Goal: Task Accomplishment & Management: Use online tool/utility

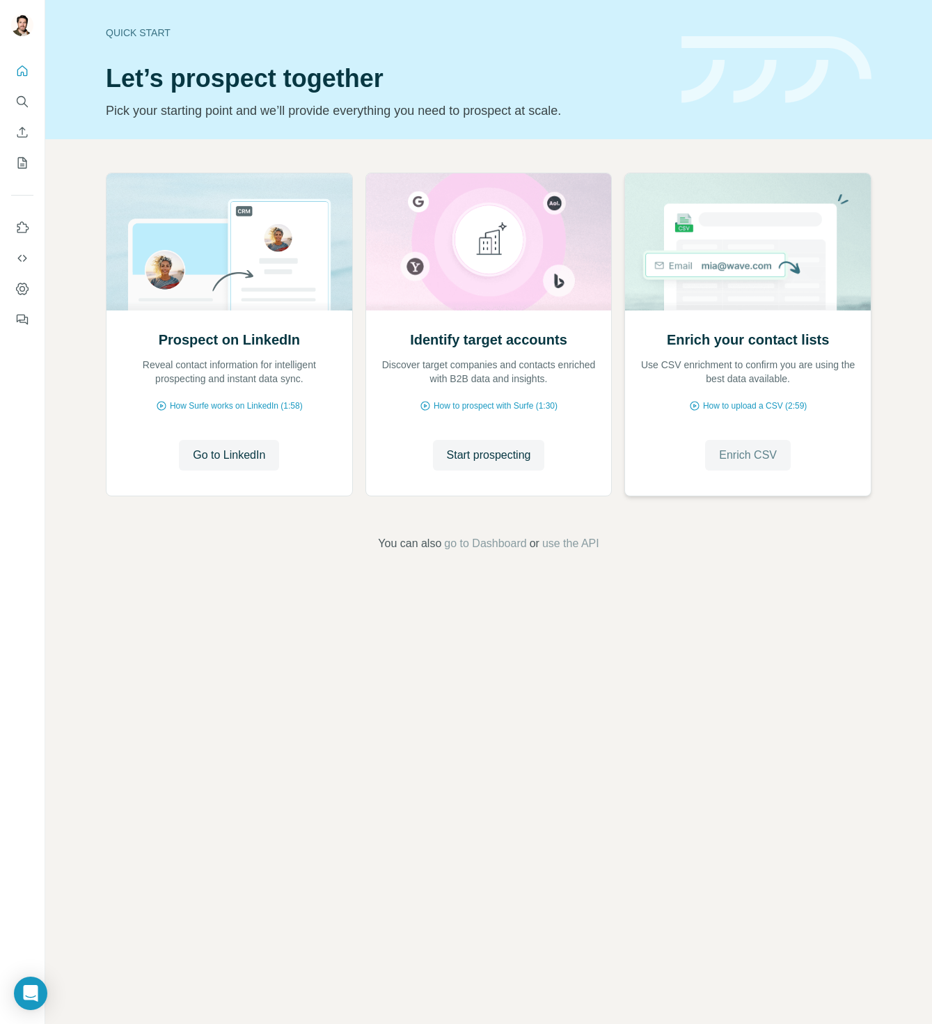
click at [759, 460] on span "Enrich CSV" at bounding box center [748, 455] width 58 height 17
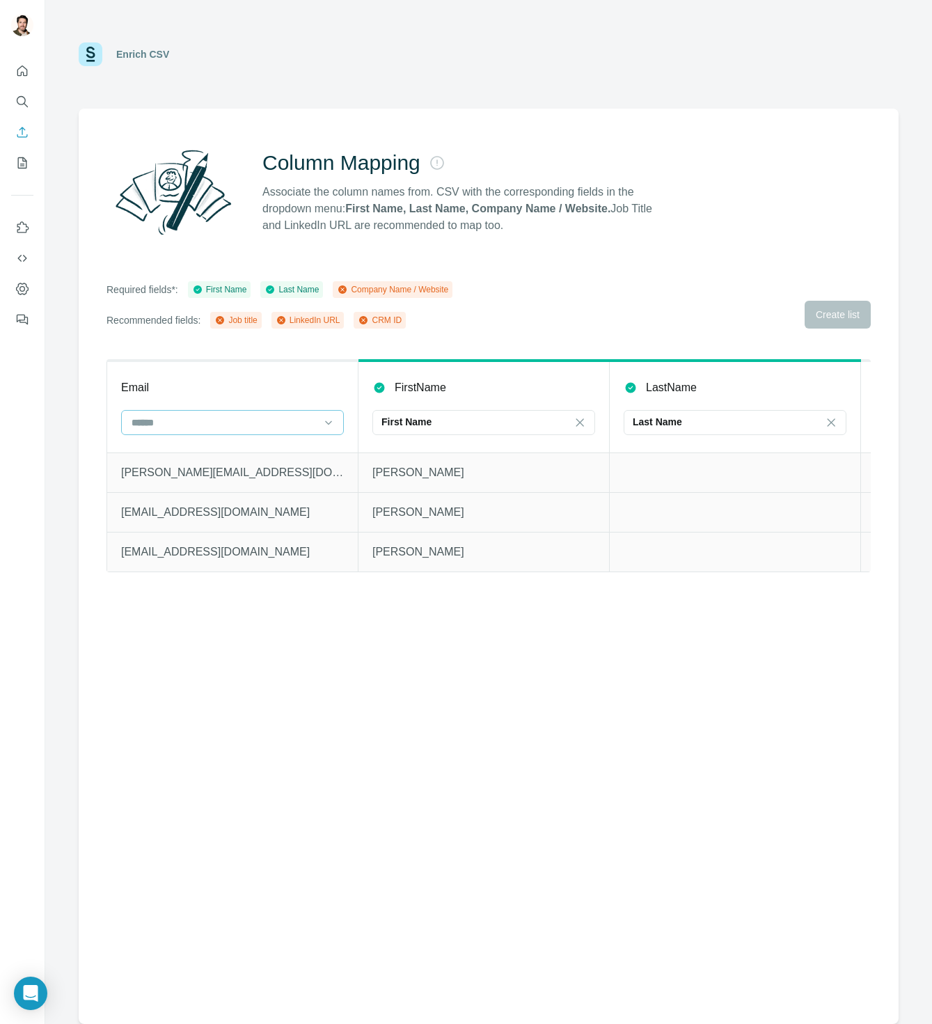
click at [224, 425] on input at bounding box center [224, 422] width 188 height 15
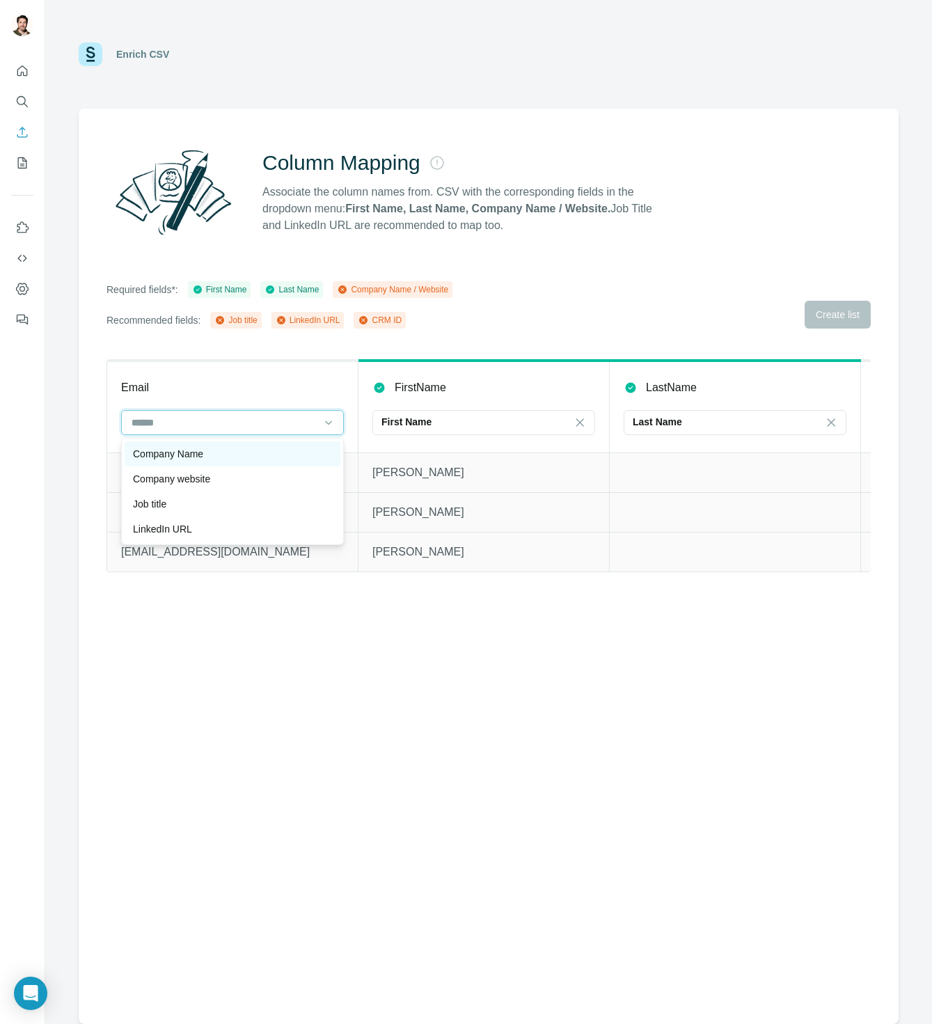
scroll to position [25, 0]
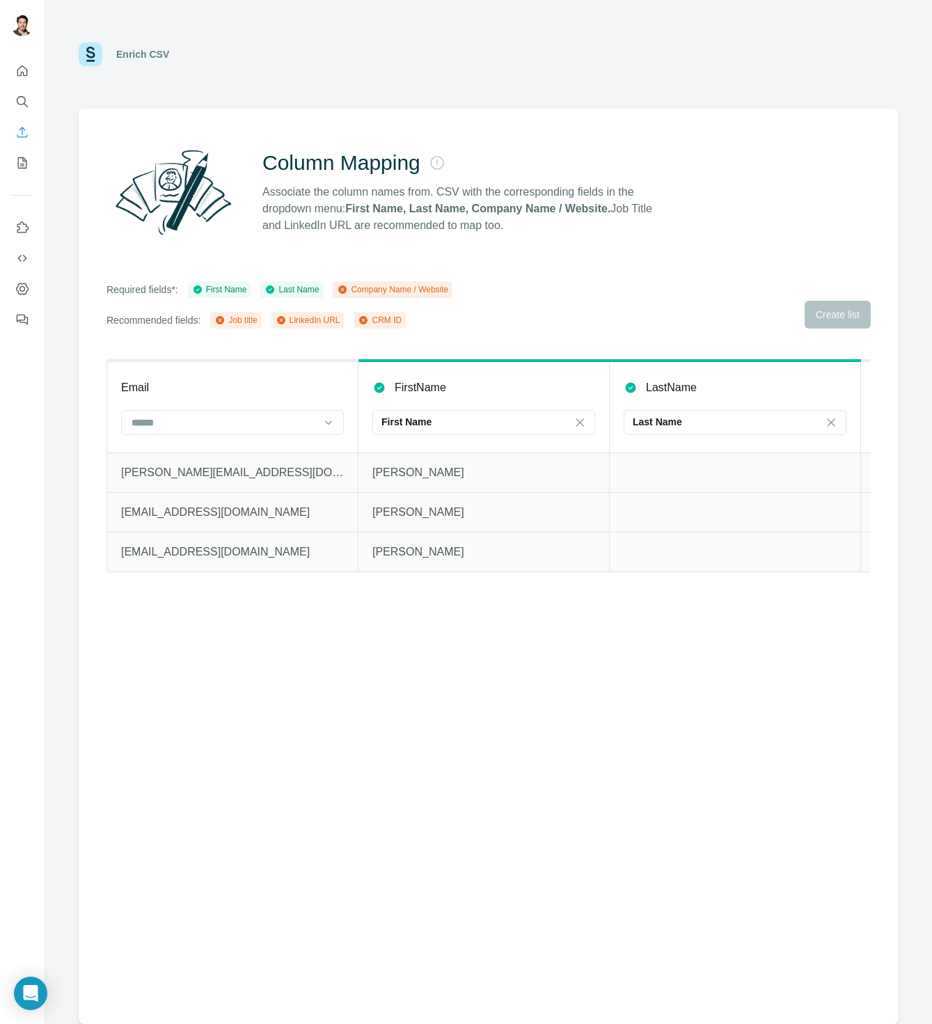
click at [576, 267] on div "Column Mapping Associate the column names from. CSV with the corresponding fiel…" at bounding box center [489, 567] width 820 height 916
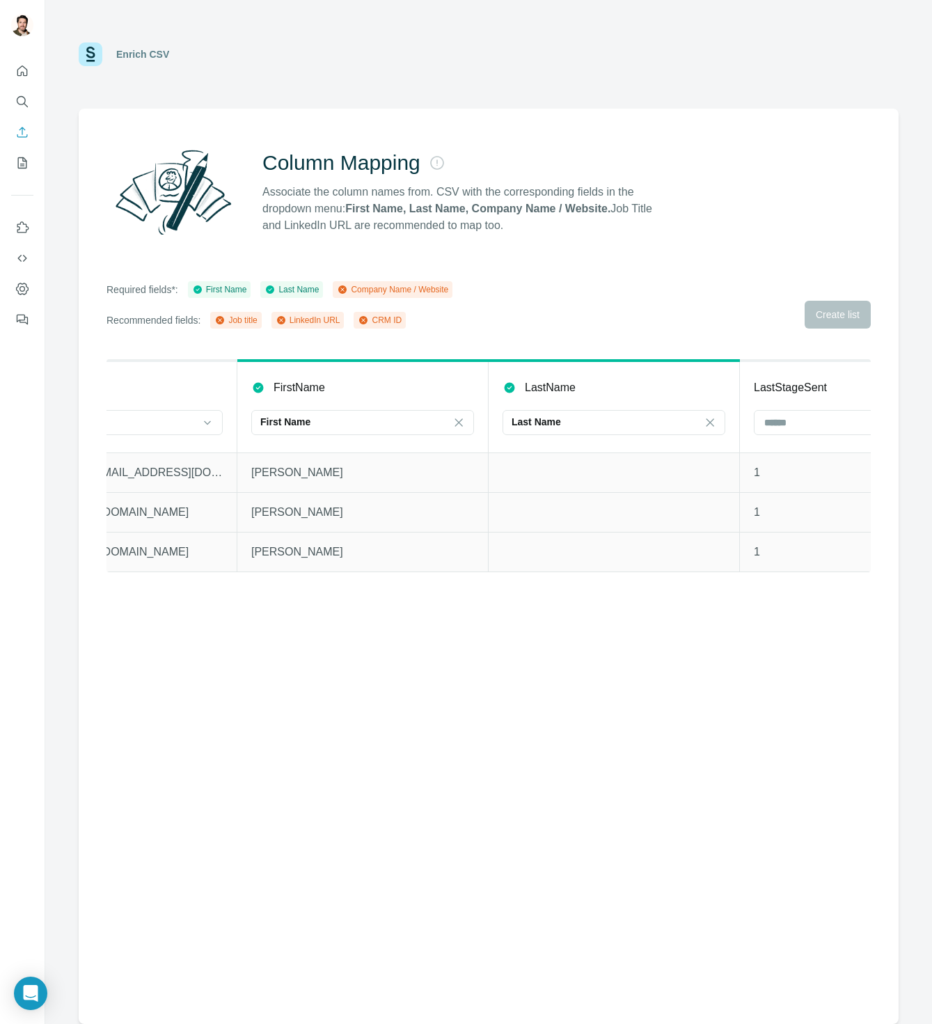
scroll to position [0, 0]
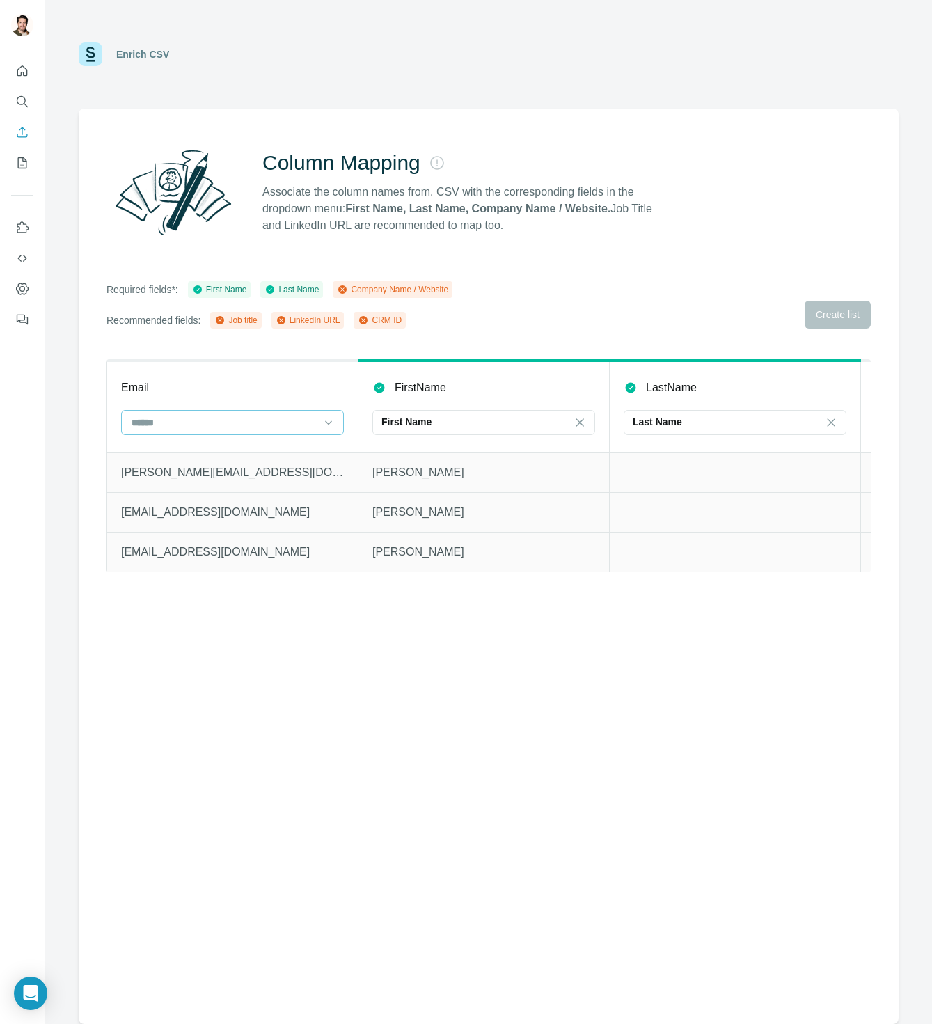
click at [203, 421] on input at bounding box center [224, 422] width 188 height 15
click at [239, 347] on div "Column Mapping Associate the column names from. CSV with the corresponding fiel…" at bounding box center [489, 567] width 820 height 916
